Goal: Information Seeking & Learning: Learn about a topic

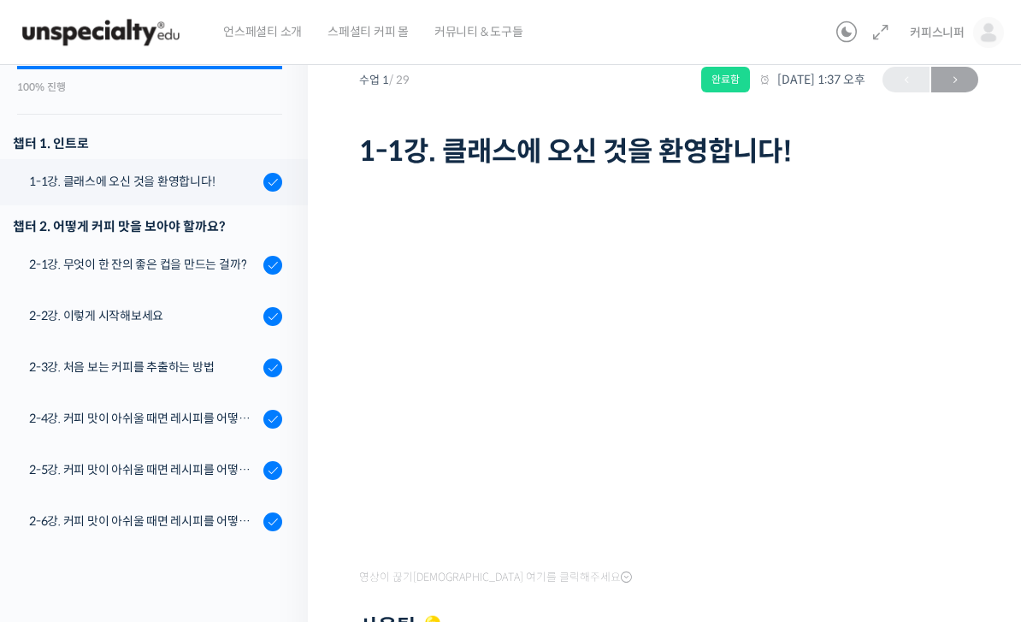
scroll to position [102, 0]
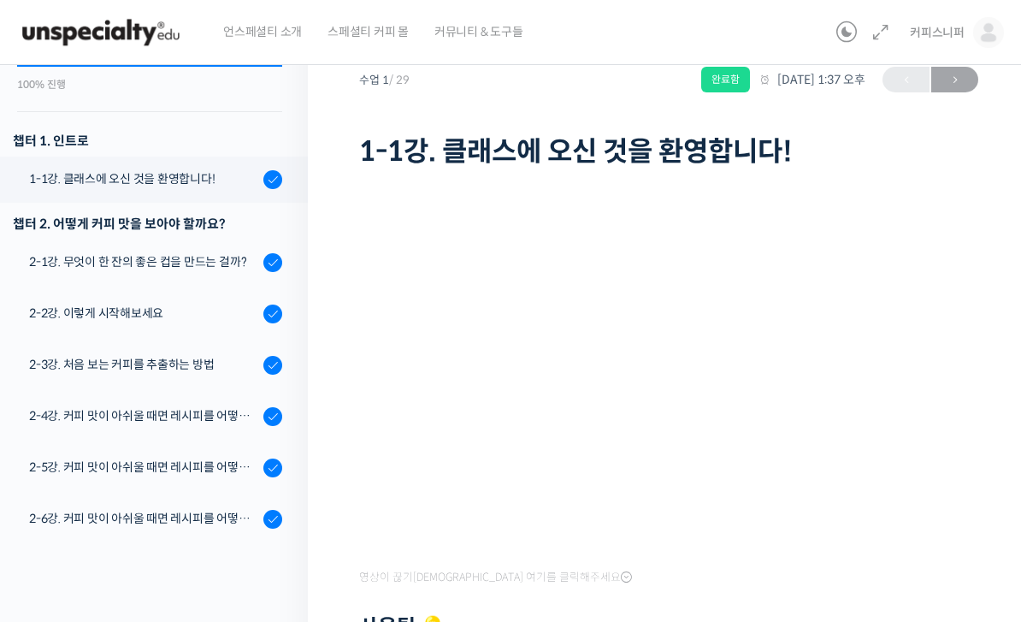
click at [208, 284] on link "2-1강. 무엇이 한 잔의 좋은 컵을 만드는 걸까?" at bounding box center [149, 262] width 316 height 46
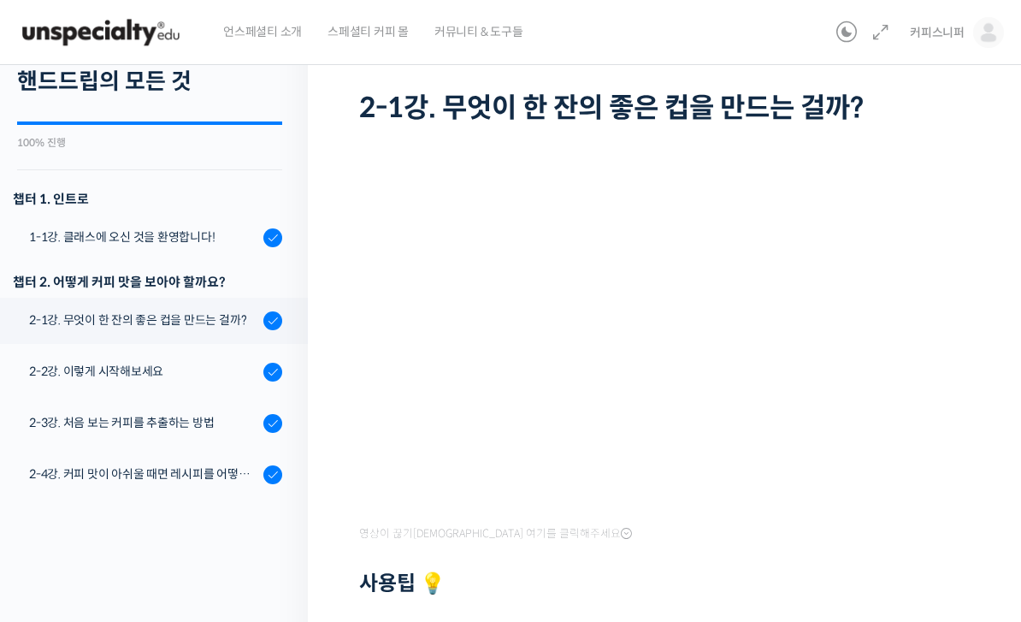
scroll to position [114, 0]
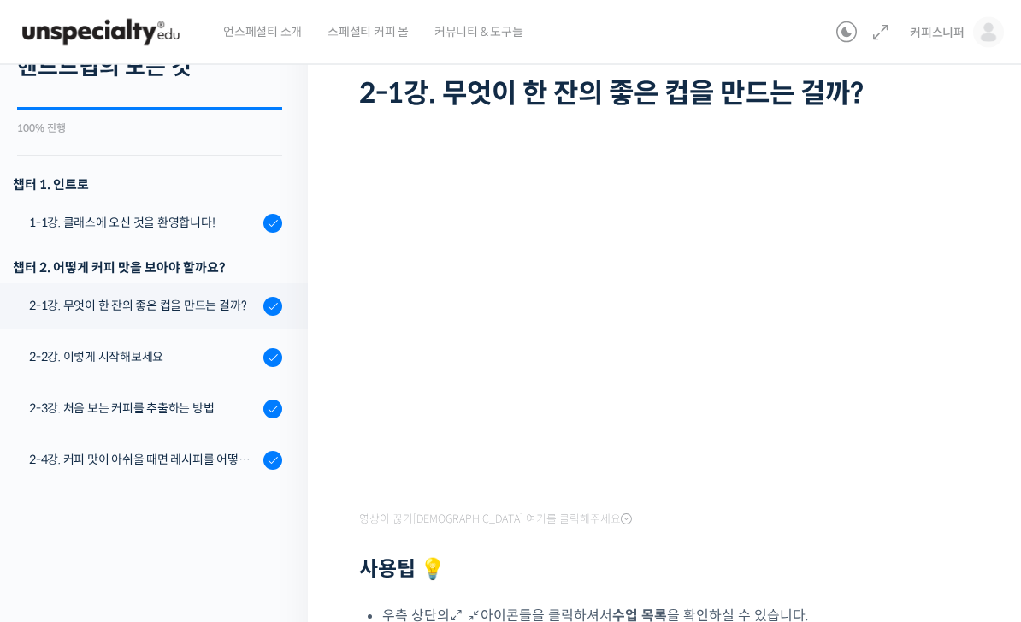
click at [221, 363] on div "2-2강. 이렇게 시작해보세요" at bounding box center [143, 357] width 229 height 19
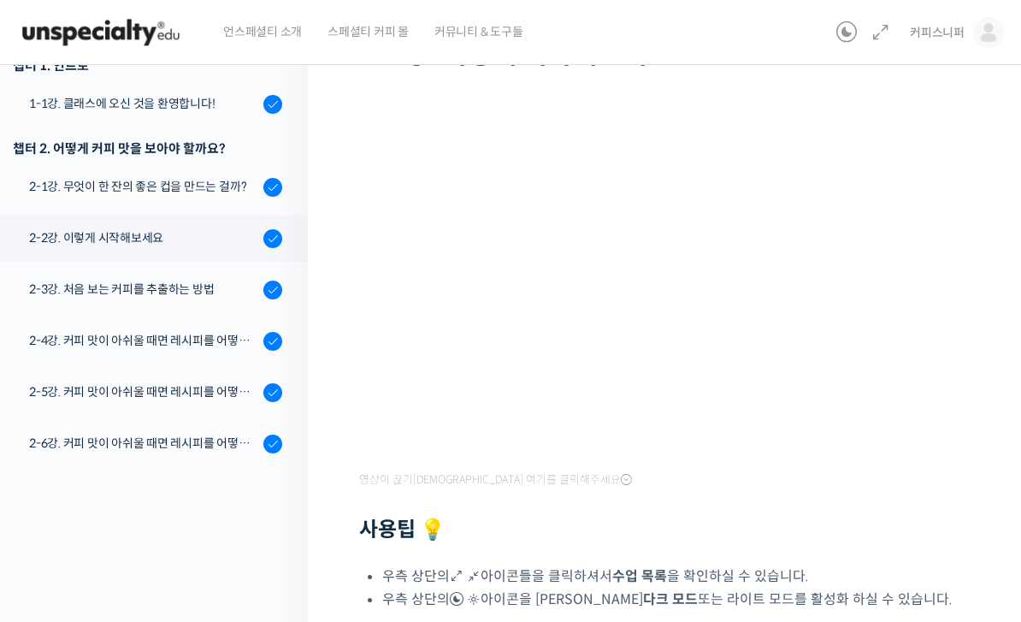
scroll to position [80, 0]
click at [209, 299] on link "2-3강. 처음 보는 커피를 추출하는 방법" at bounding box center [149, 289] width 316 height 46
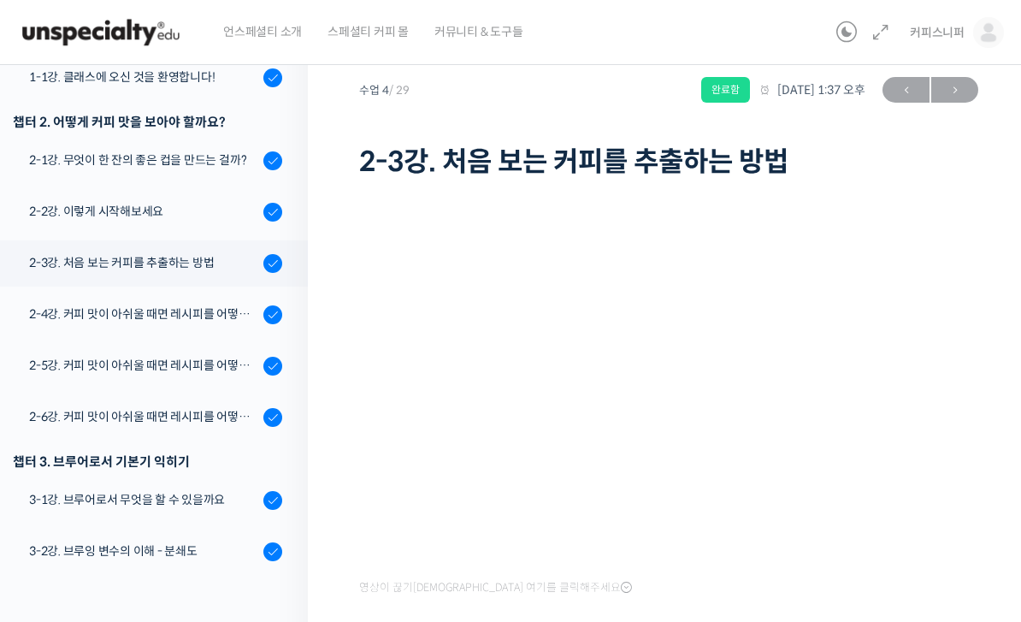
scroll to position [219, 0]
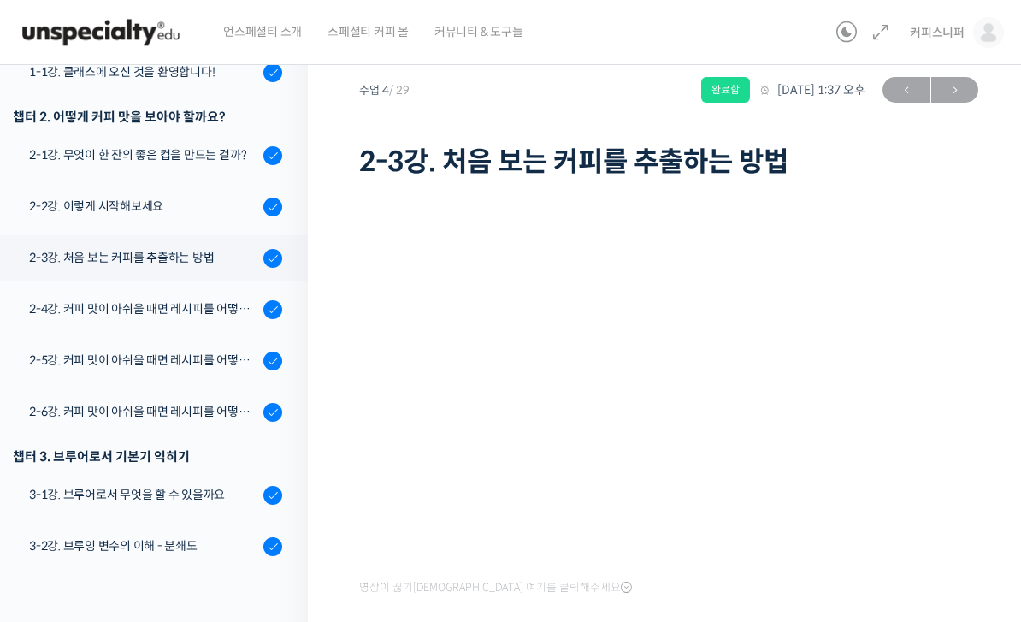
click at [199, 313] on div "2-4강. 커피 맛이 아쉬울 때면 레시피를 어떻게 수정해 보면 좋을까요? (1)" at bounding box center [143, 308] width 229 height 19
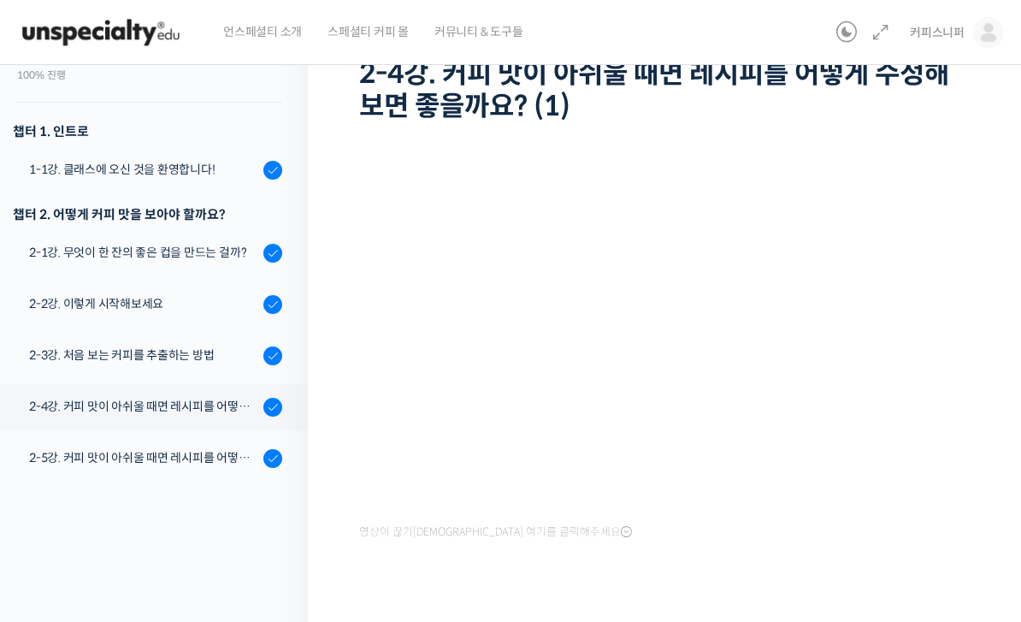
scroll to position [32, 0]
click at [187, 455] on div "2-5강. 커피 맛이 아쉬울 때면 레시피를 어떻게 수정해 보면 좋을까요? (2)" at bounding box center [143, 458] width 229 height 19
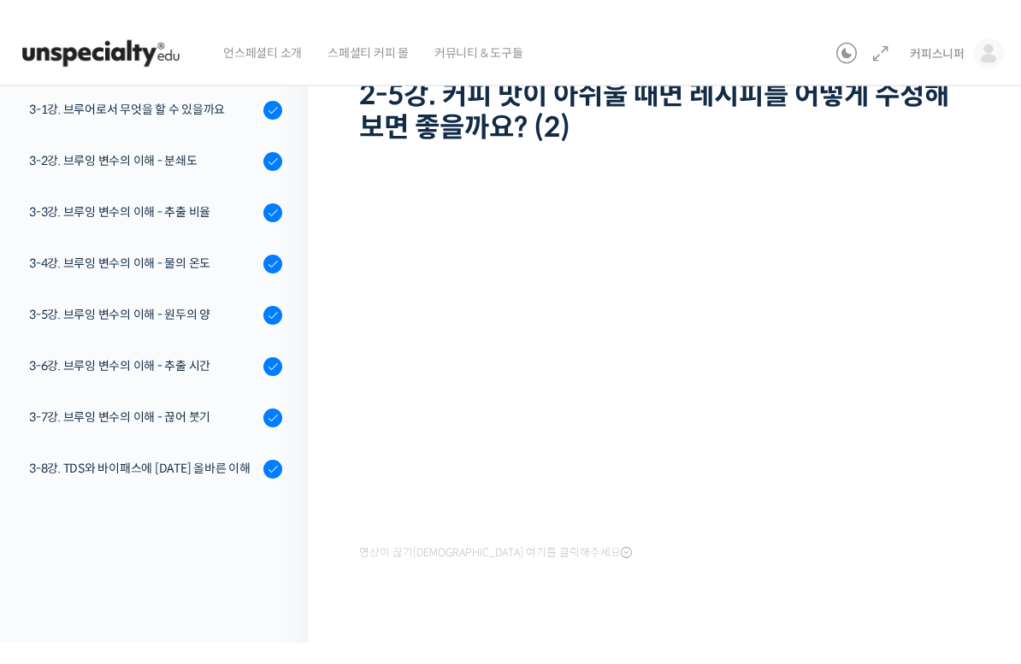
scroll to position [21, 0]
